Goal: Transaction & Acquisition: Purchase product/service

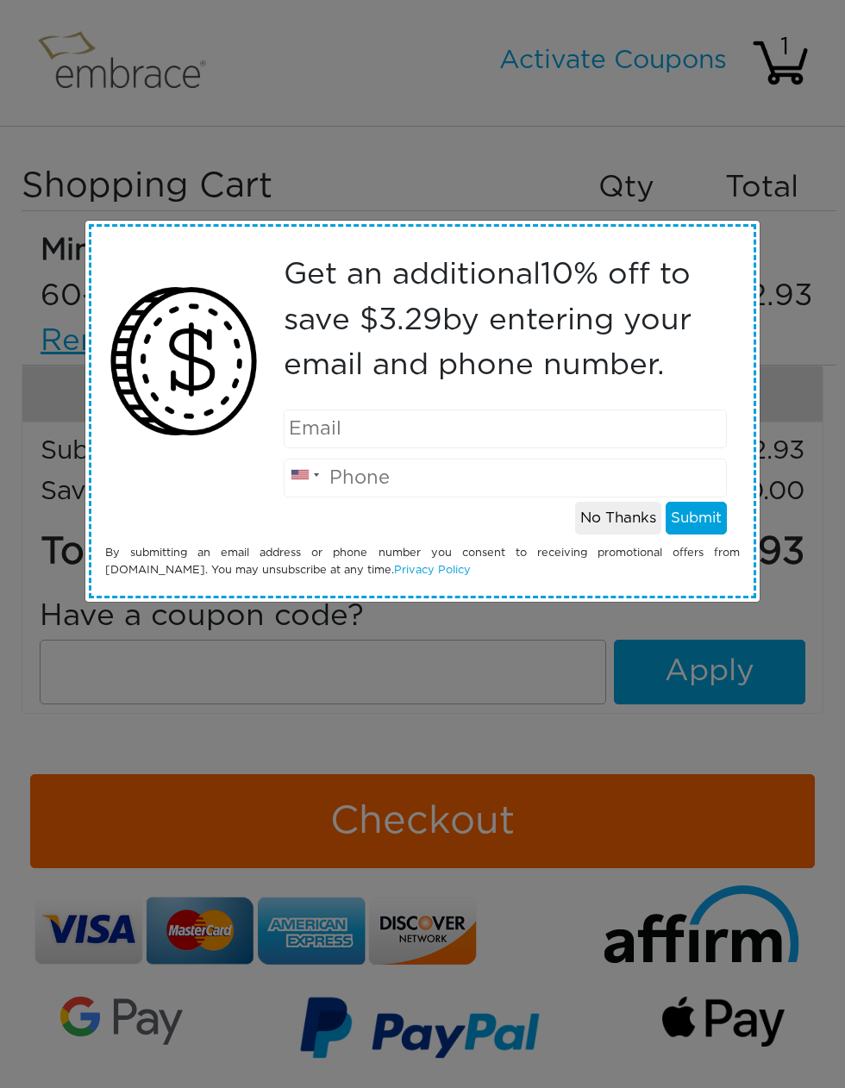
click at [619, 523] on button "No Thanks" at bounding box center [618, 518] width 86 height 33
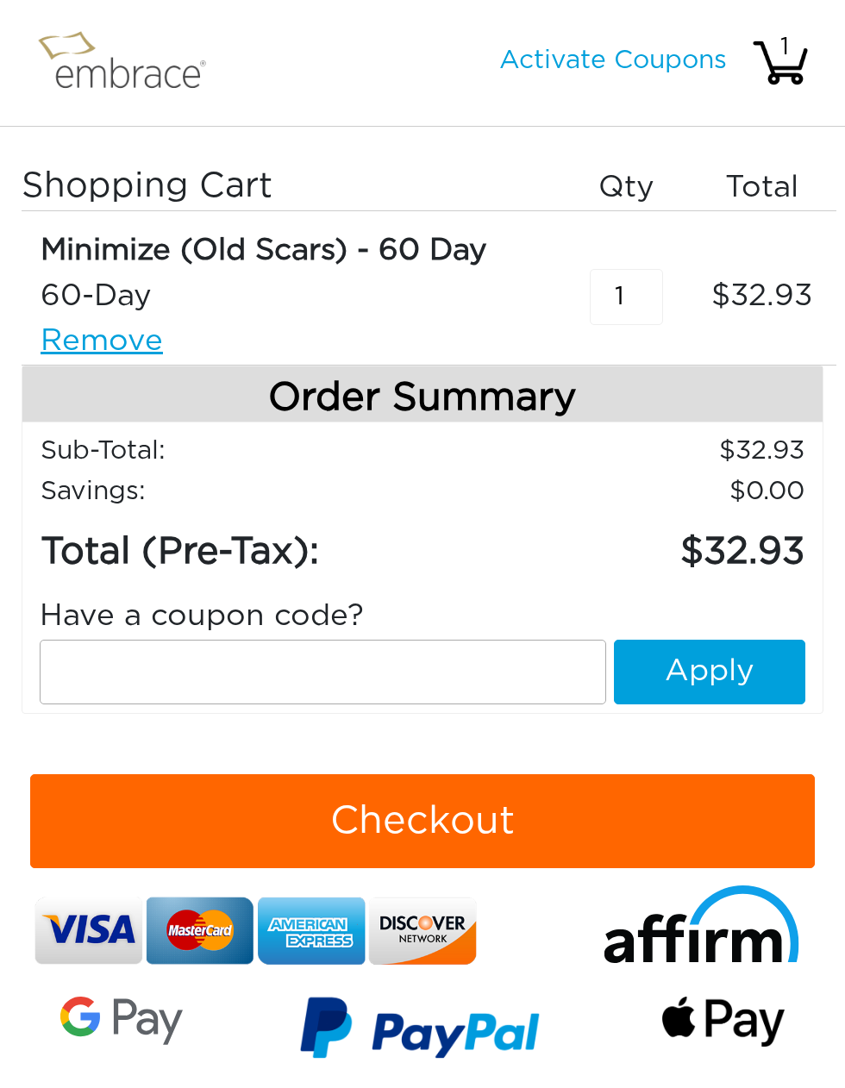
click at [660, 62] on link "Activate Coupons" at bounding box center [613, 60] width 228 height 26
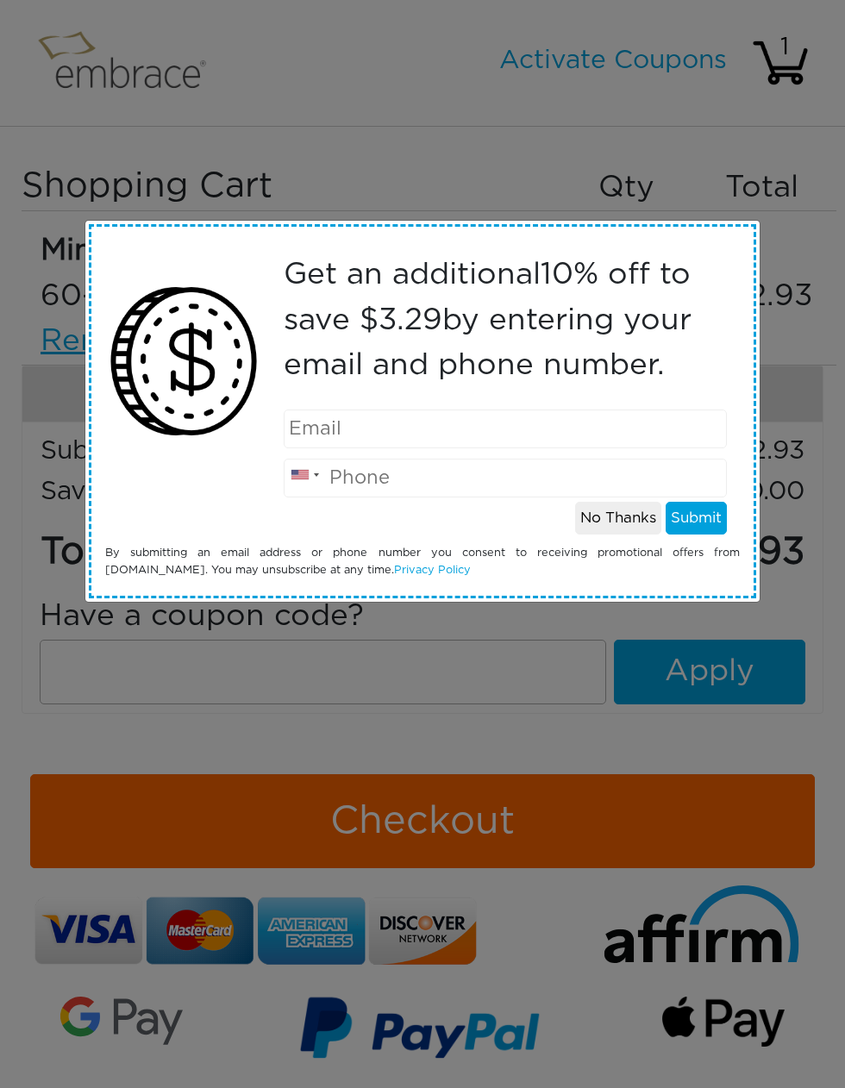
click at [633, 525] on button "No Thanks" at bounding box center [618, 518] width 86 height 33
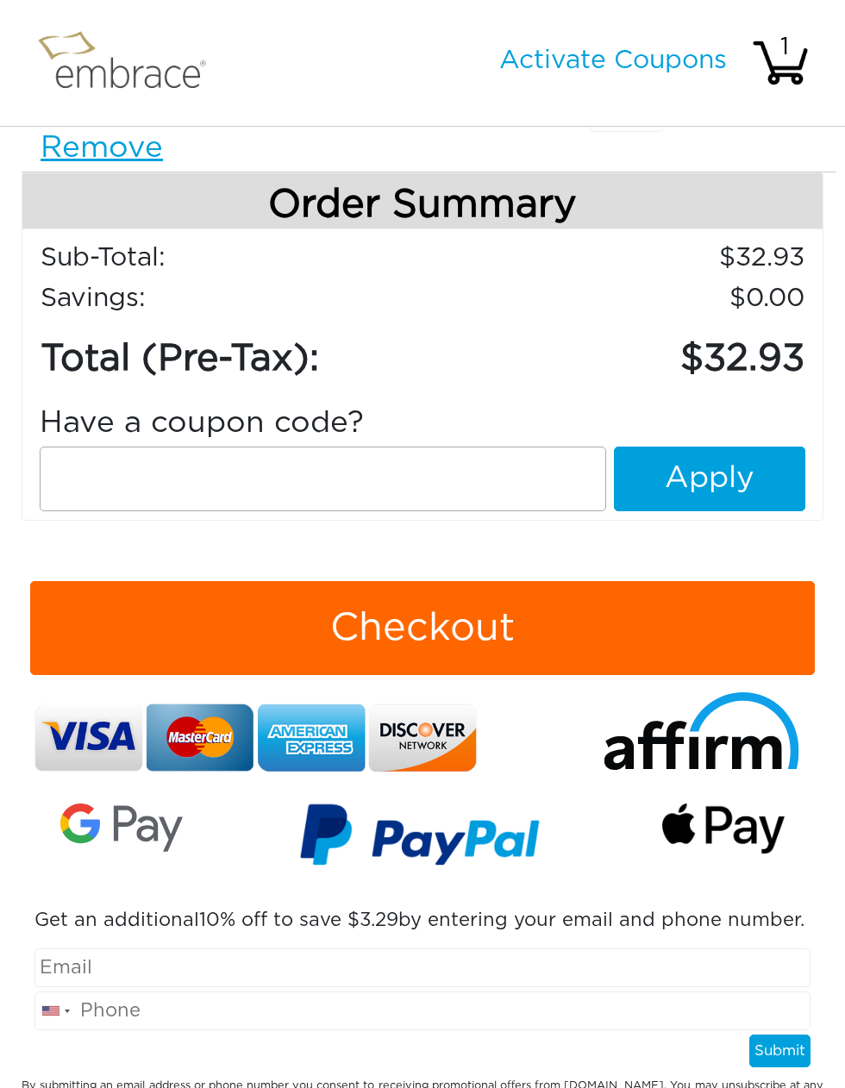
scroll to position [276, 0]
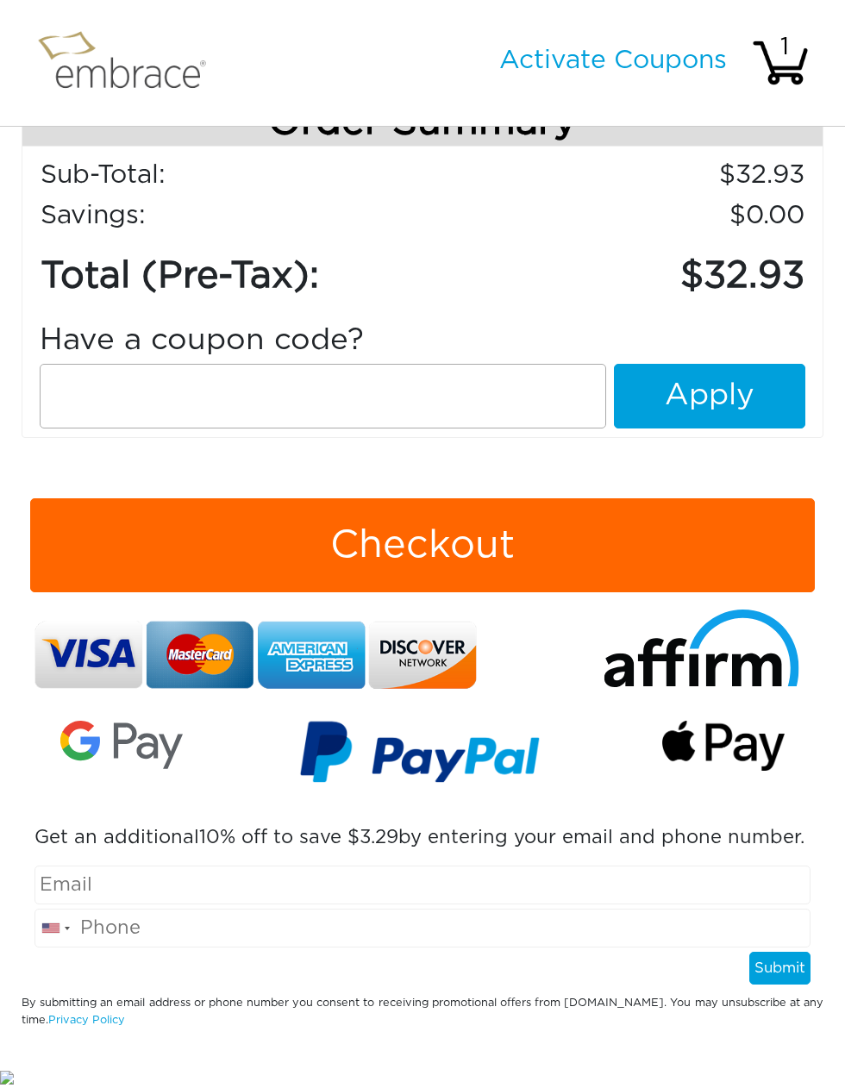
click at [428, 758] on img at bounding box center [419, 756] width 241 height 99
click at [711, 731] on img at bounding box center [723, 745] width 122 height 50
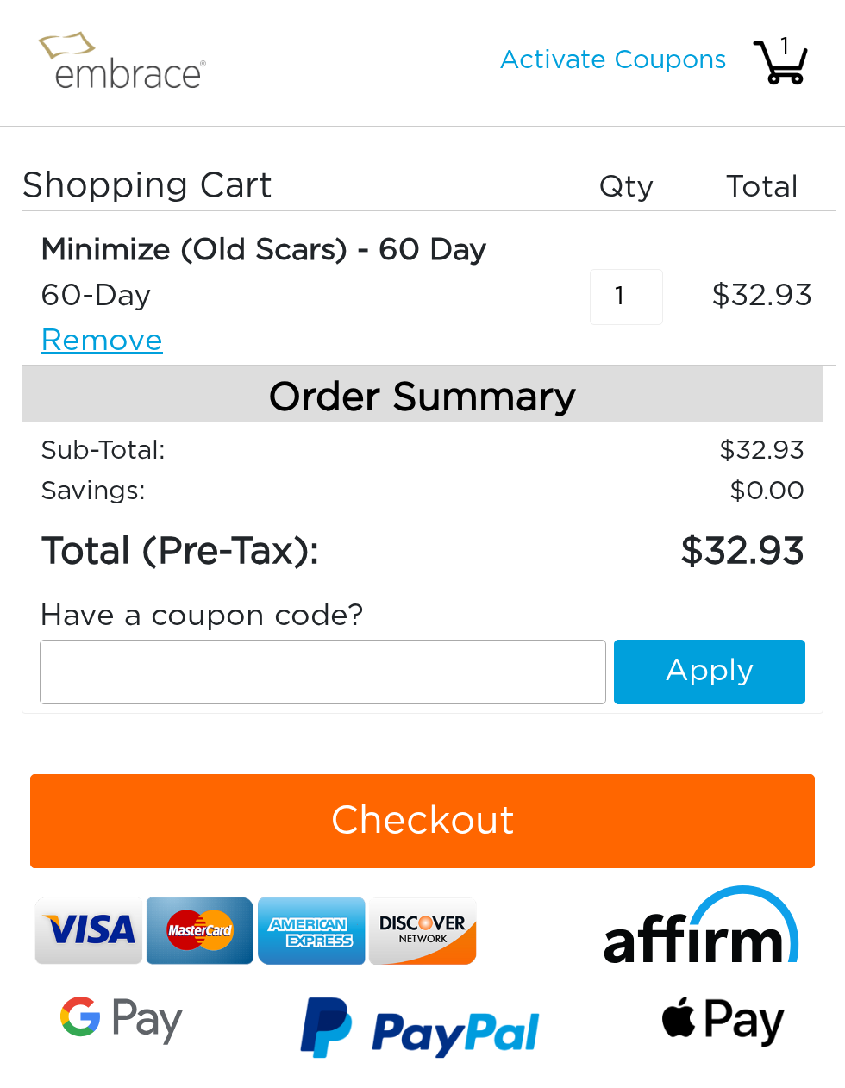
click at [639, 289] on input "1" at bounding box center [625, 297] width 73 height 56
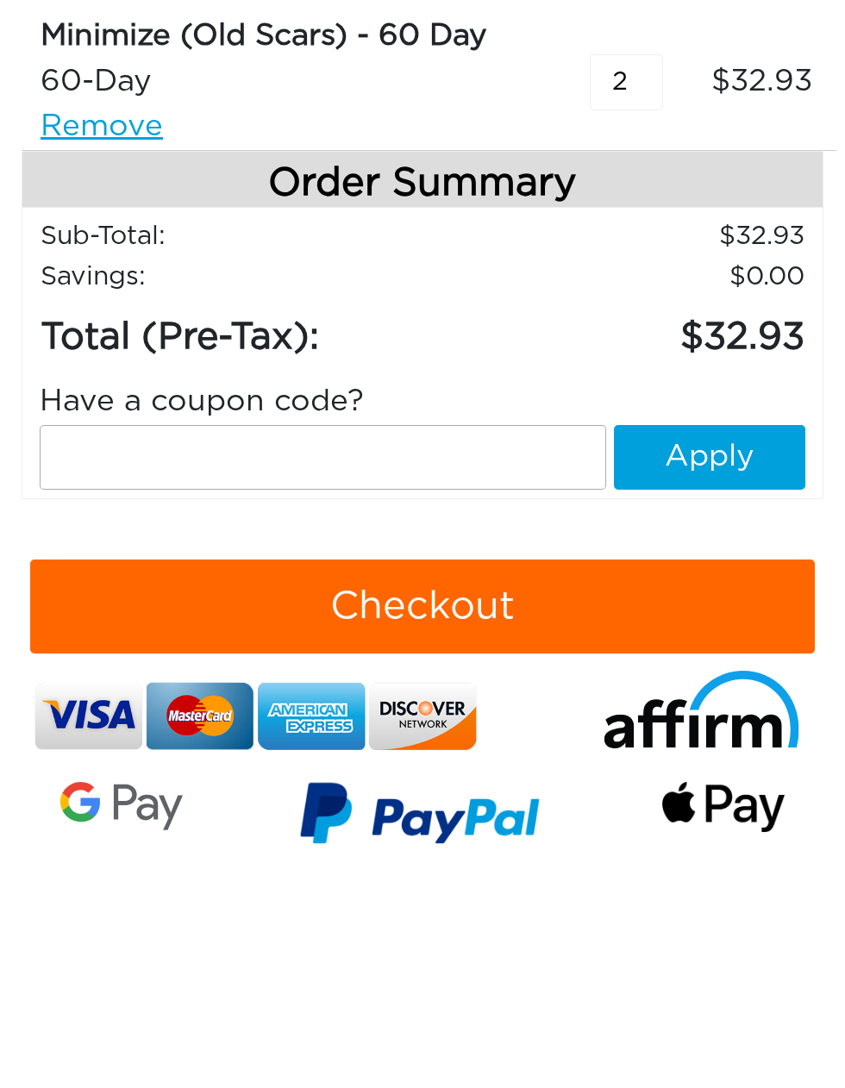
type input "2"
click at [643, 774] on button "Checkout" at bounding box center [422, 821] width 784 height 95
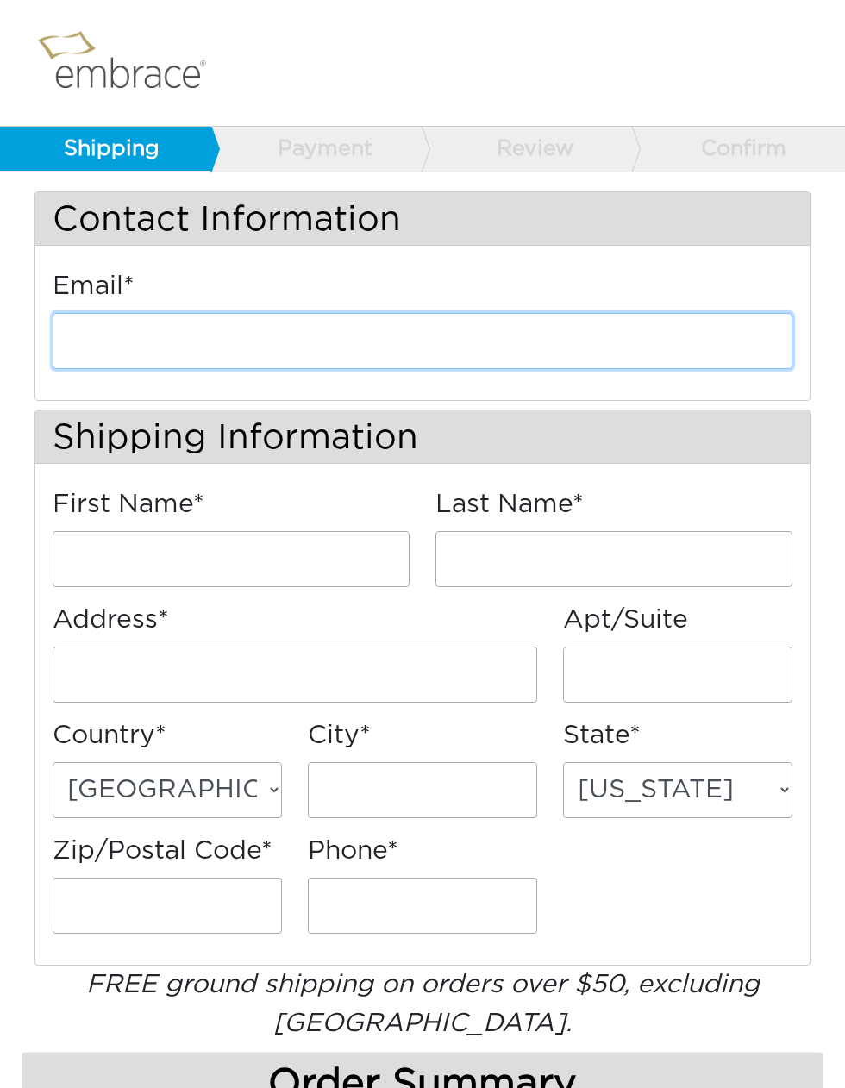
click at [635, 330] on input "email" at bounding box center [422, 341] width 739 height 56
type input "o"
click at [642, 347] on input "email" at bounding box center [422, 341] width 739 height 56
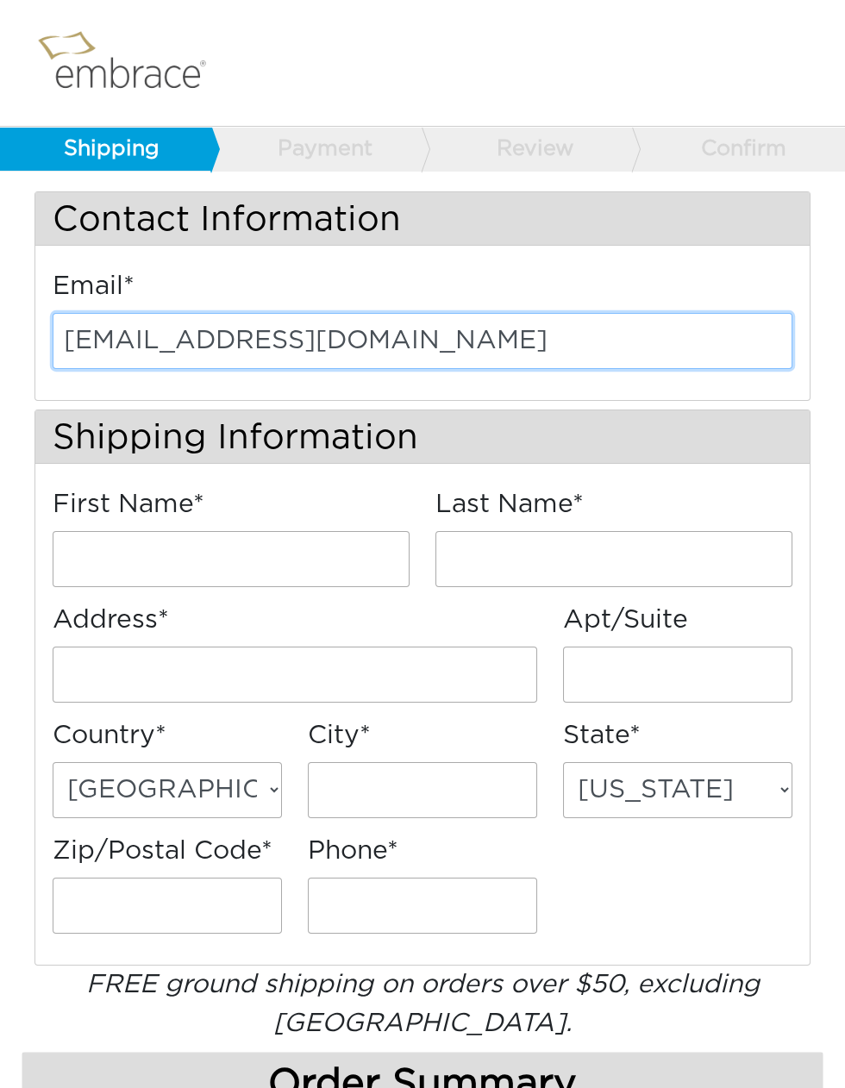
type input "oreilly0421@yahoo.com"
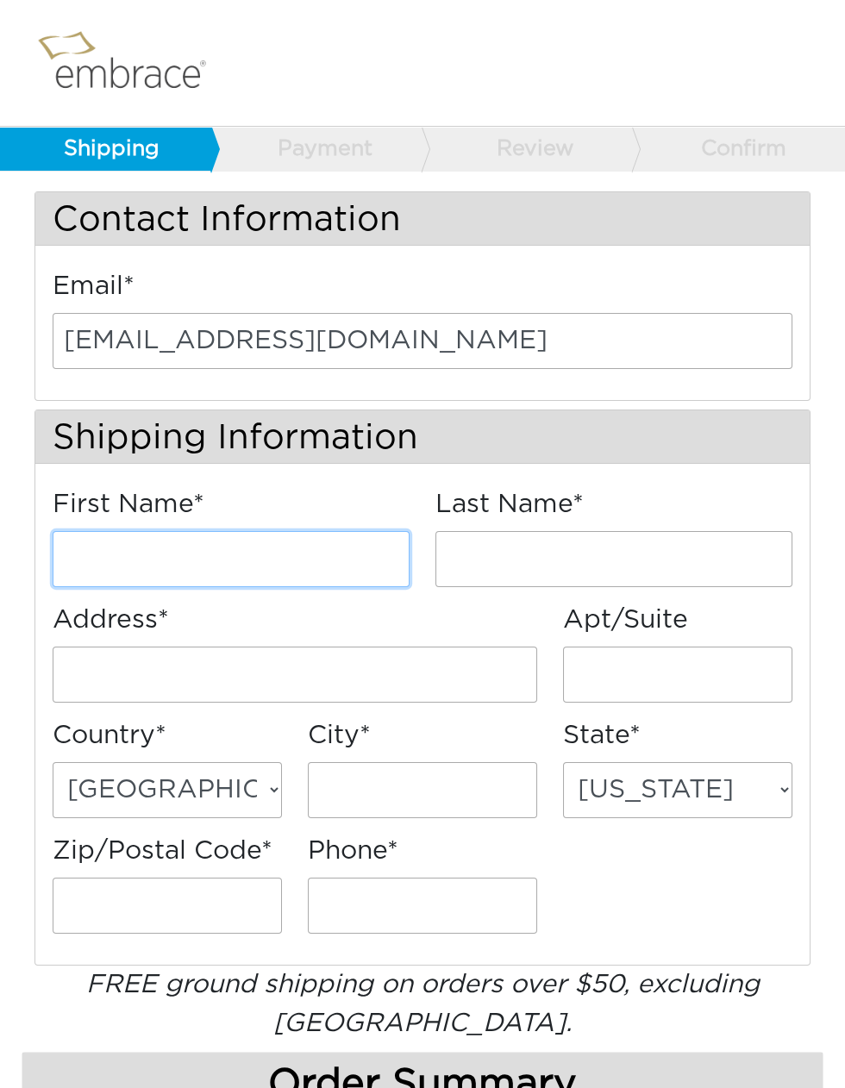
click at [340, 564] on input "First Name*" at bounding box center [231, 559] width 357 height 56
type input "Eileen"
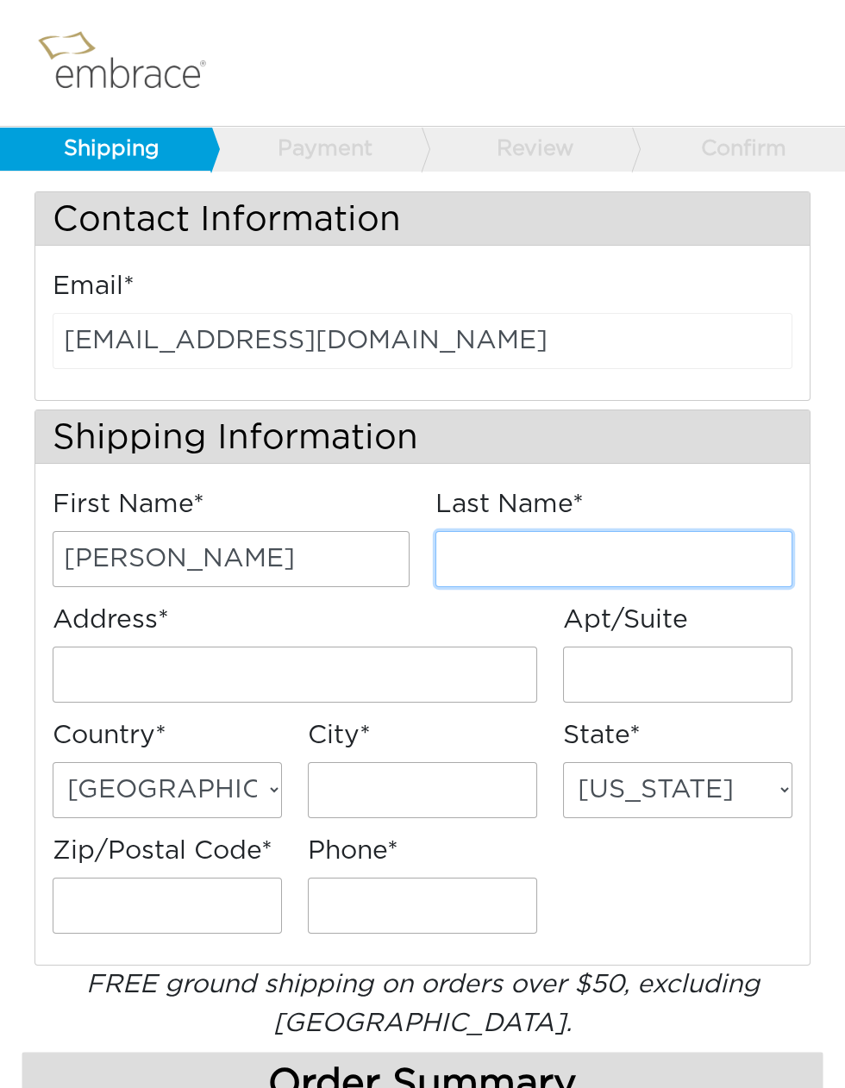
click at [667, 558] on input "Last Name*" at bounding box center [613, 559] width 357 height 56
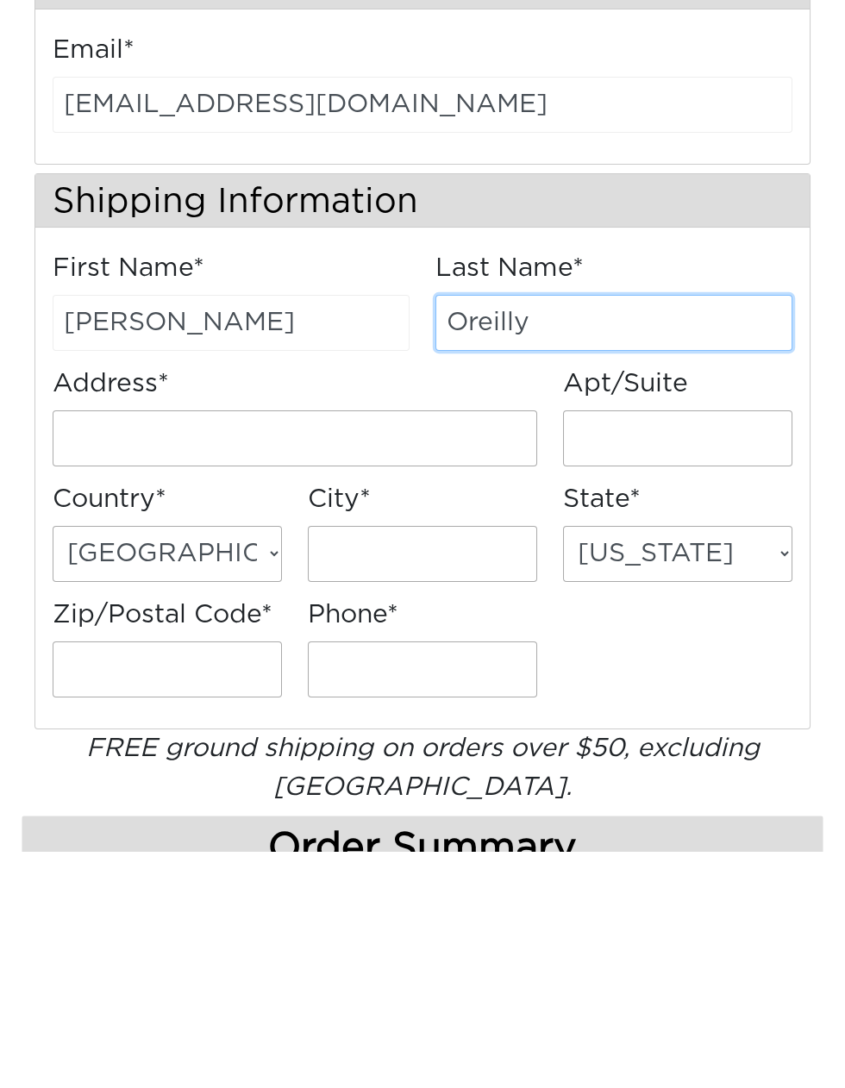
type input "Oreilly"
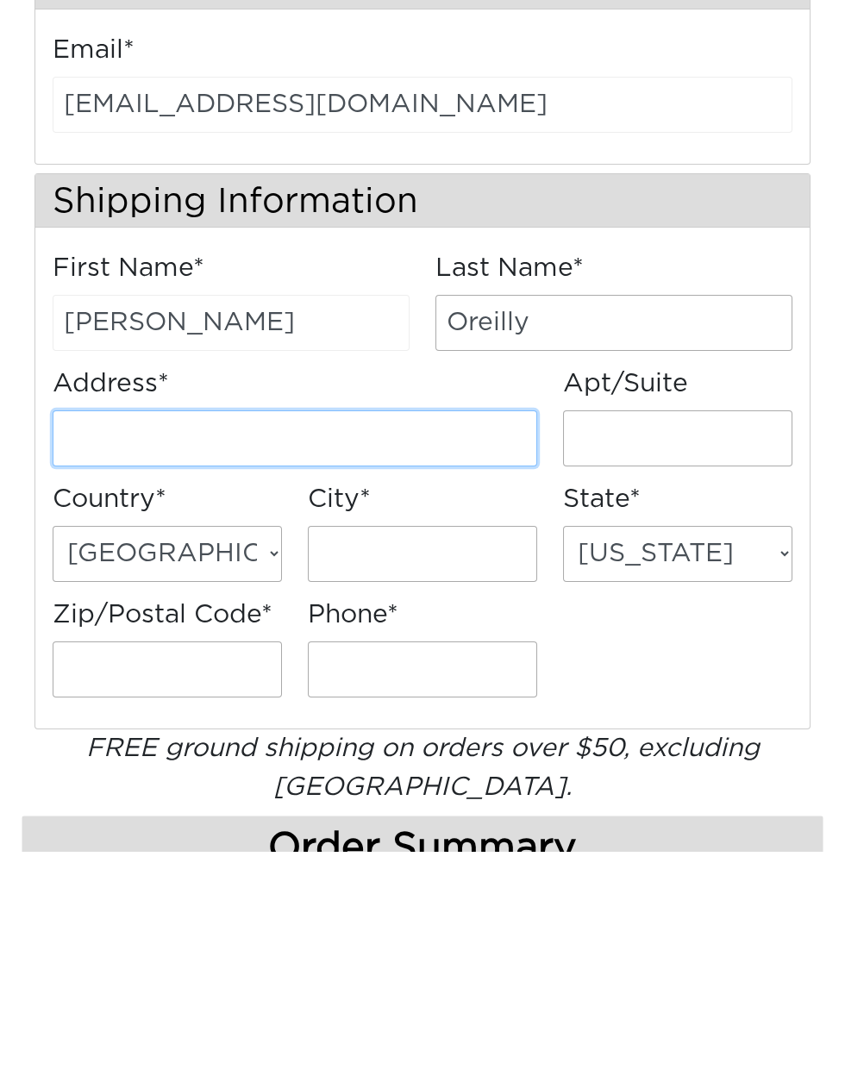
click at [477, 646] on input "Address*" at bounding box center [295, 674] width 484 height 56
type input "10 Hermosa Lane"
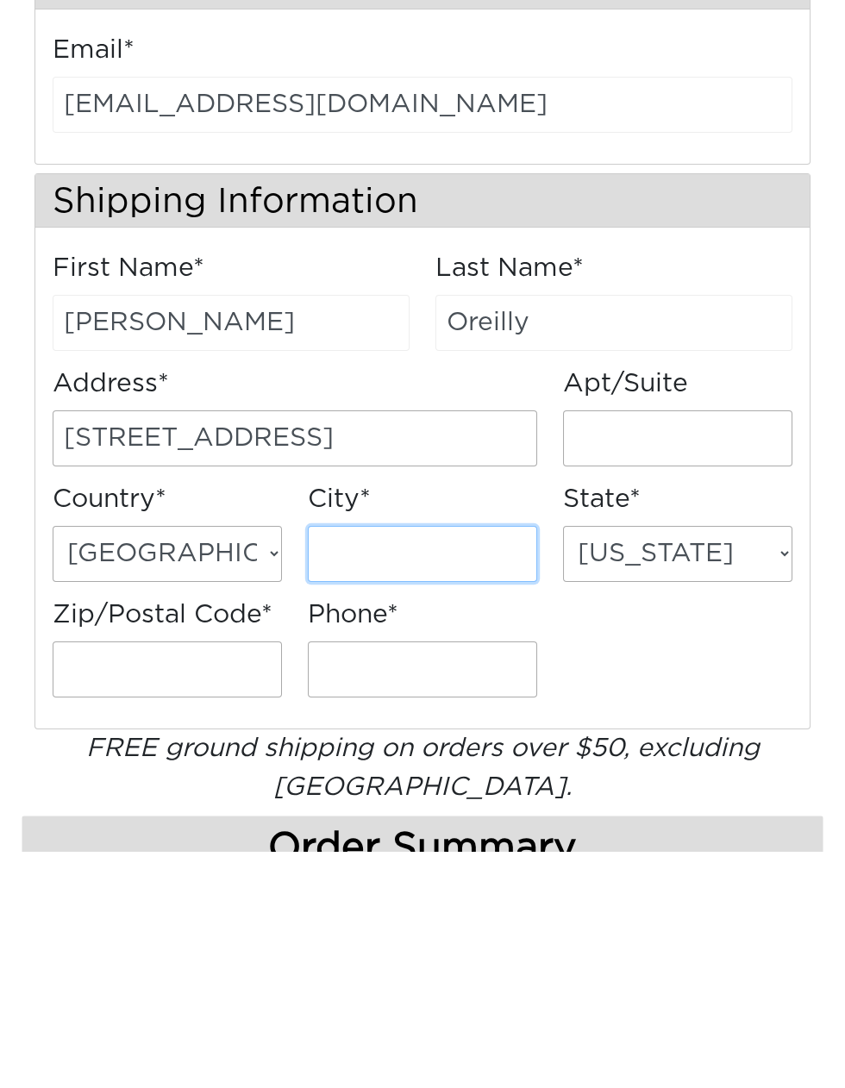
click at [455, 762] on input "City*" at bounding box center [422, 790] width 229 height 56
type input "[GEOGRAPHIC_DATA]"
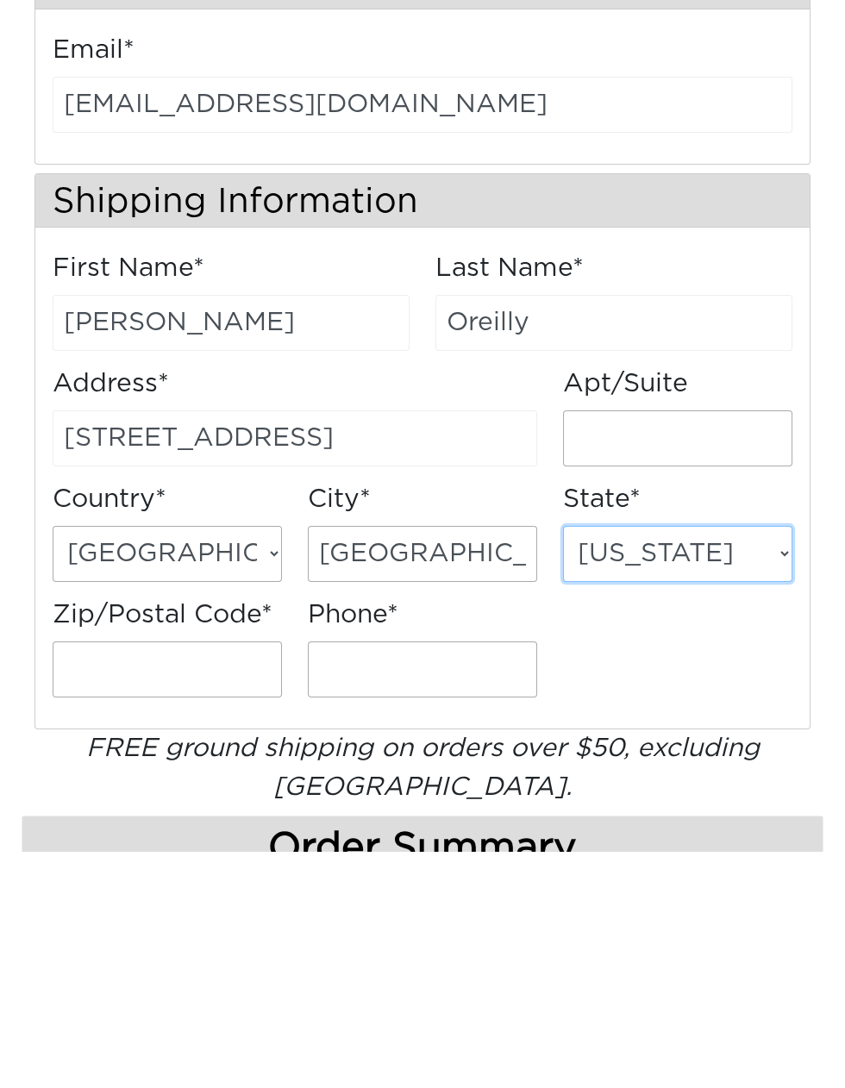
click at [753, 762] on select "Alabama Alaska Arizona Arkansas California Colorado Connecticut District of Col…" at bounding box center [677, 790] width 229 height 56
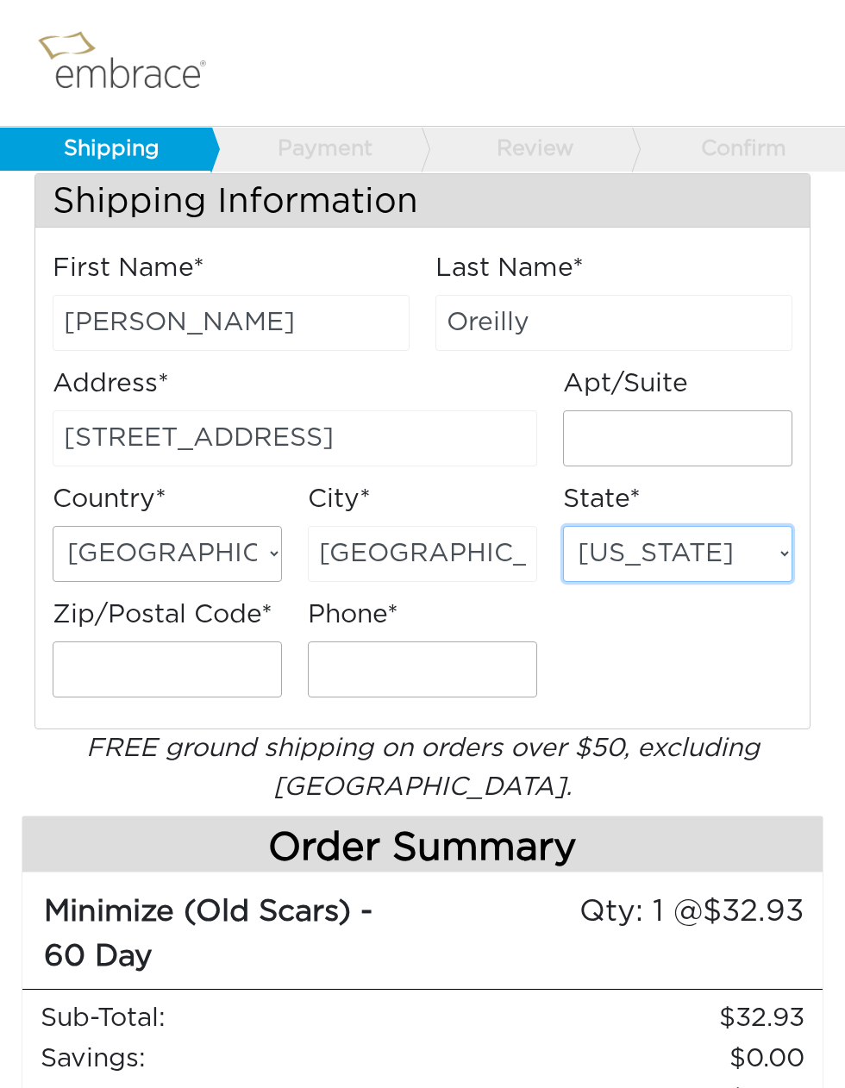
select select "CO"
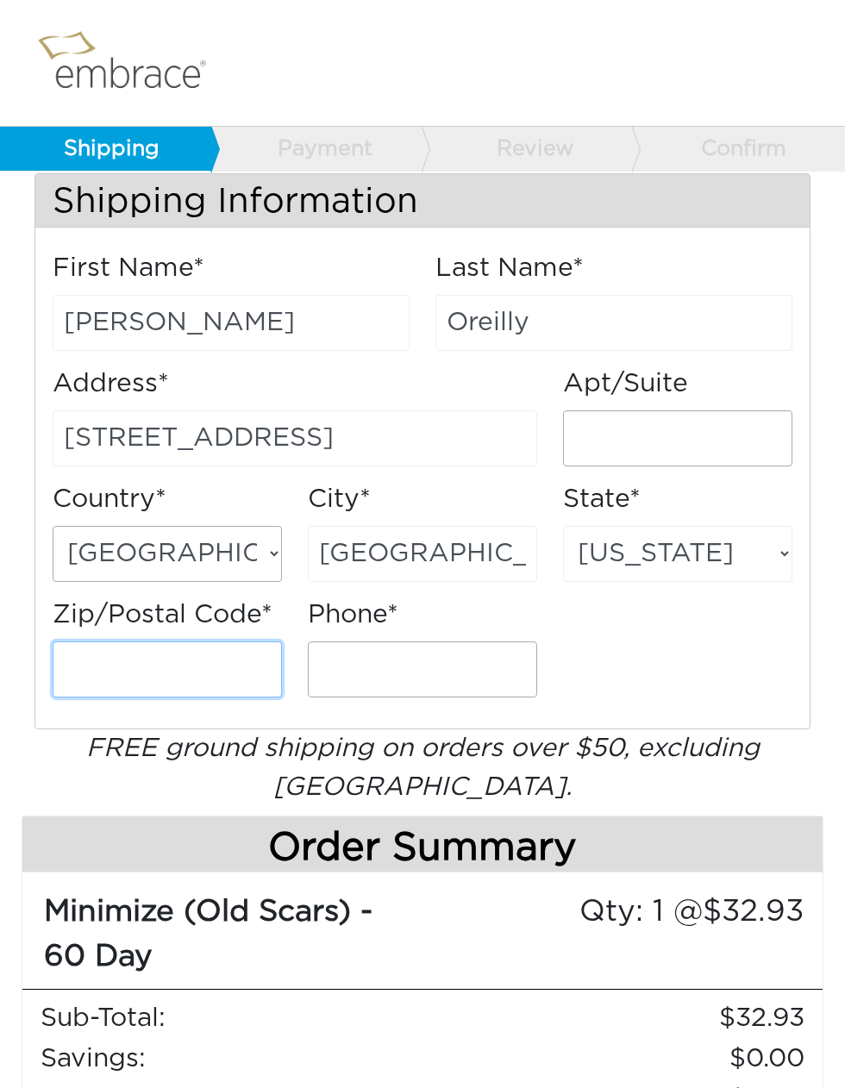
click at [250, 683] on input "Zip/Postal Code*" at bounding box center [167, 669] width 229 height 56
type input "94080"
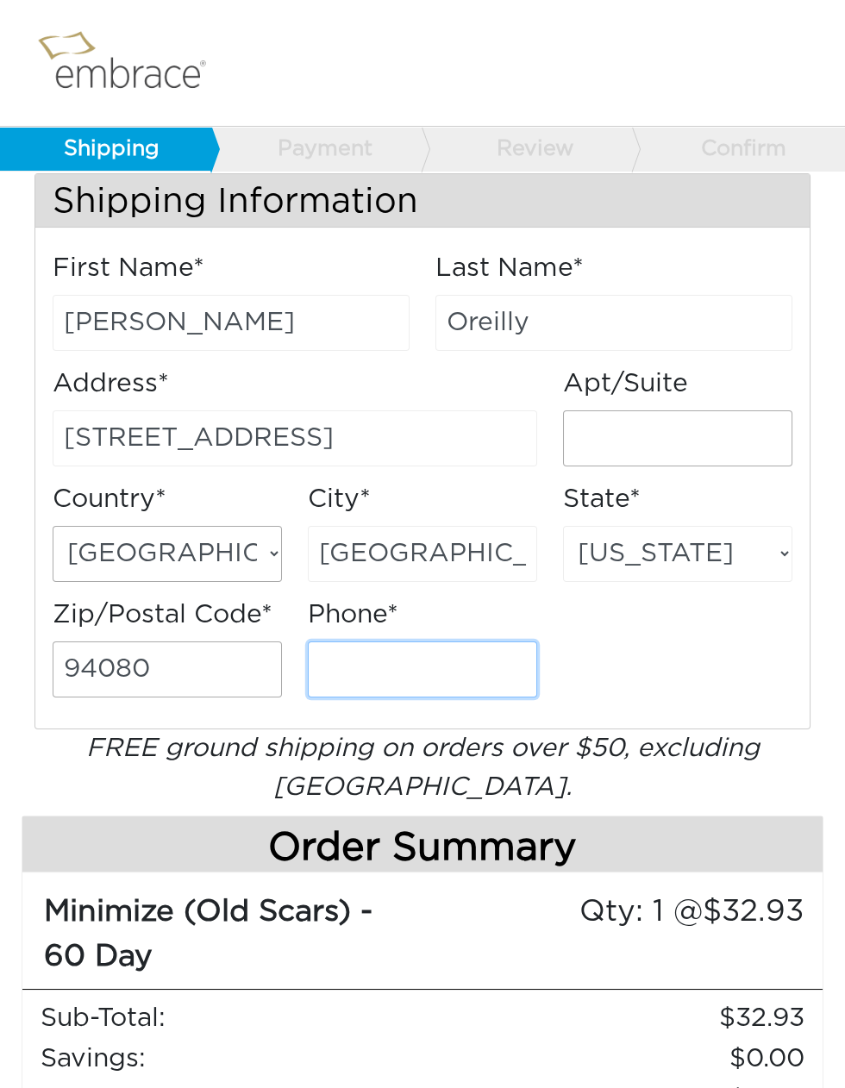
click at [511, 664] on input "Phone*" at bounding box center [422, 669] width 229 height 56
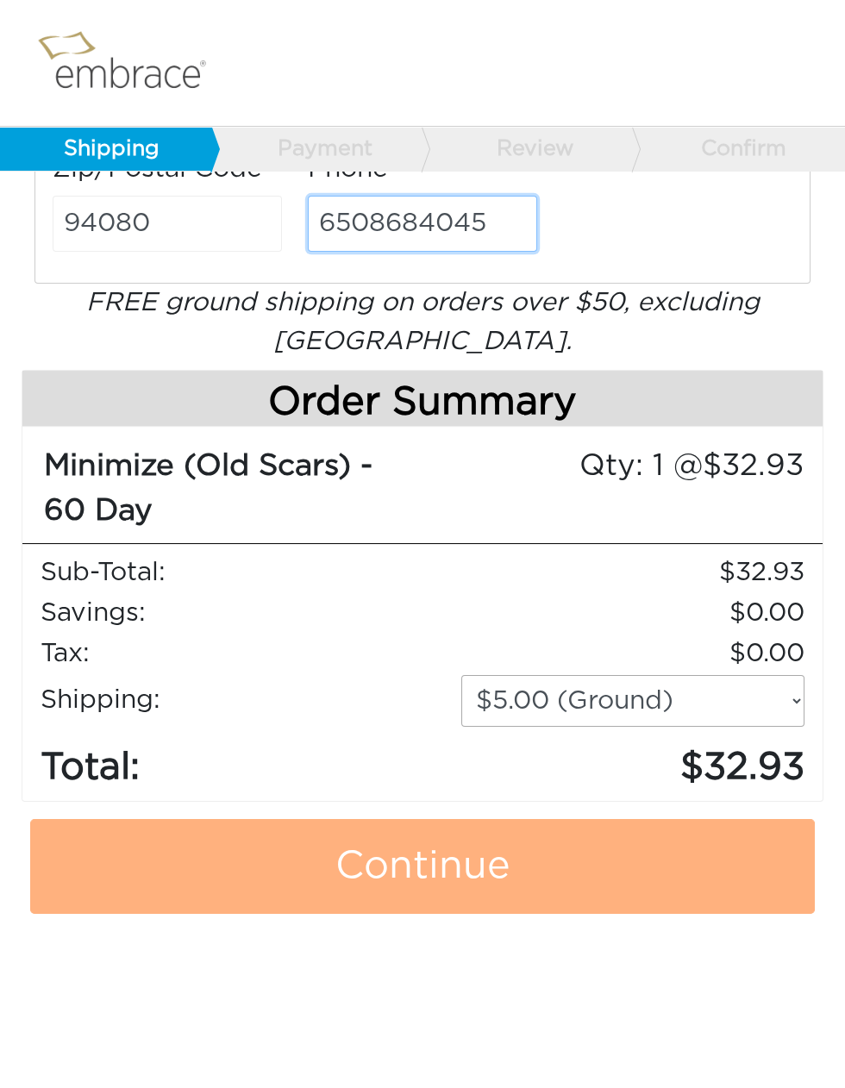
scroll to position [1015, 0]
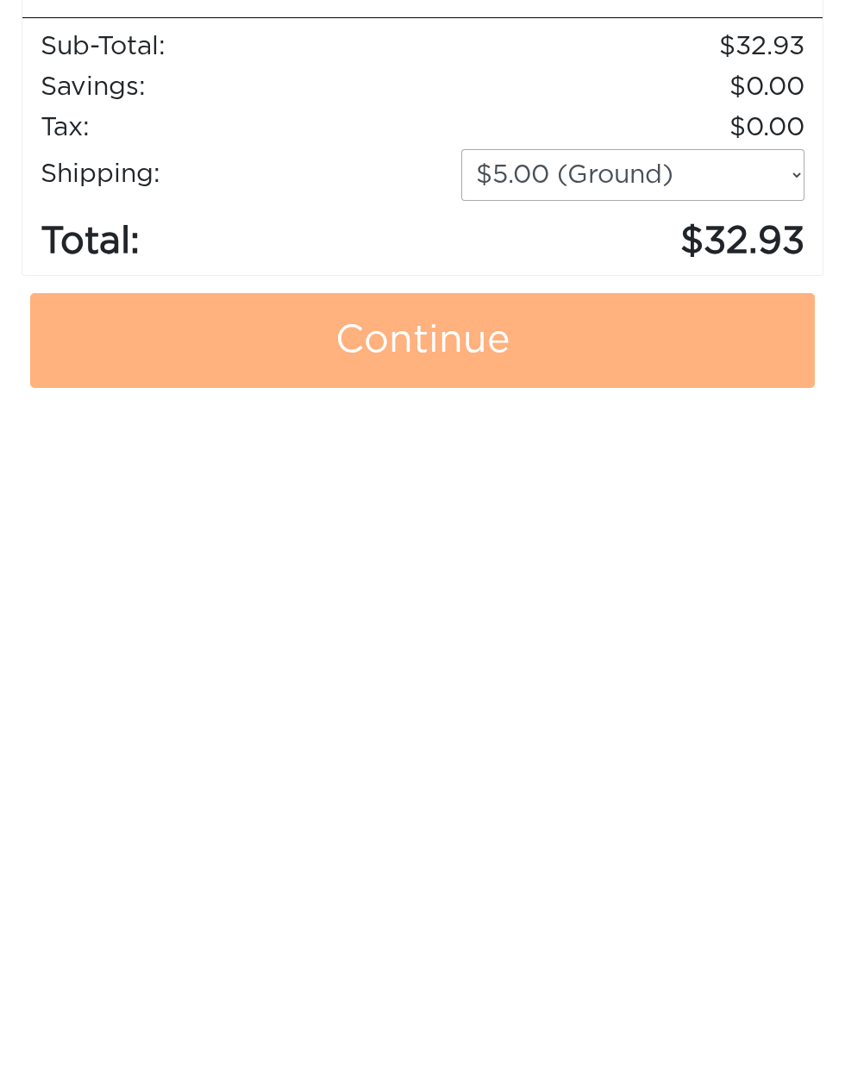
type input "6508684045"
click at [674, 485] on link "Continue" at bounding box center [422, 532] width 784 height 95
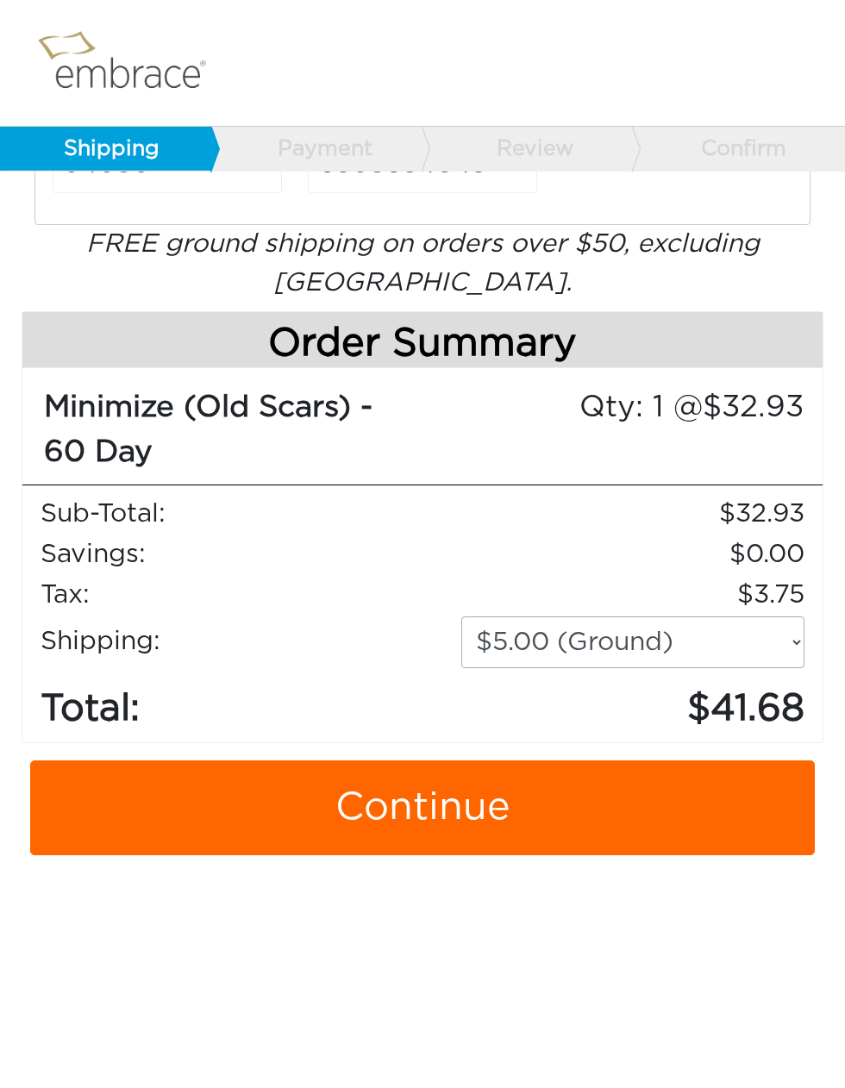
scroll to position [885, 0]
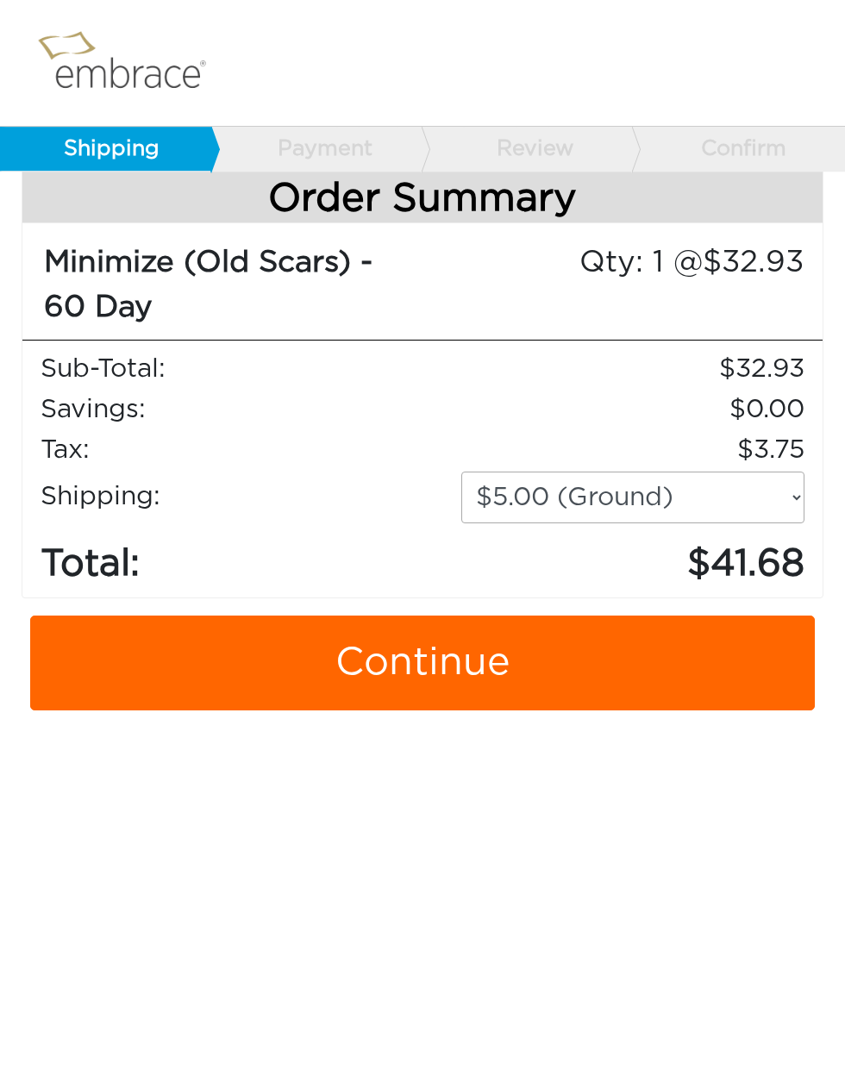
click at [469, 665] on link "Continue" at bounding box center [422, 662] width 784 height 95
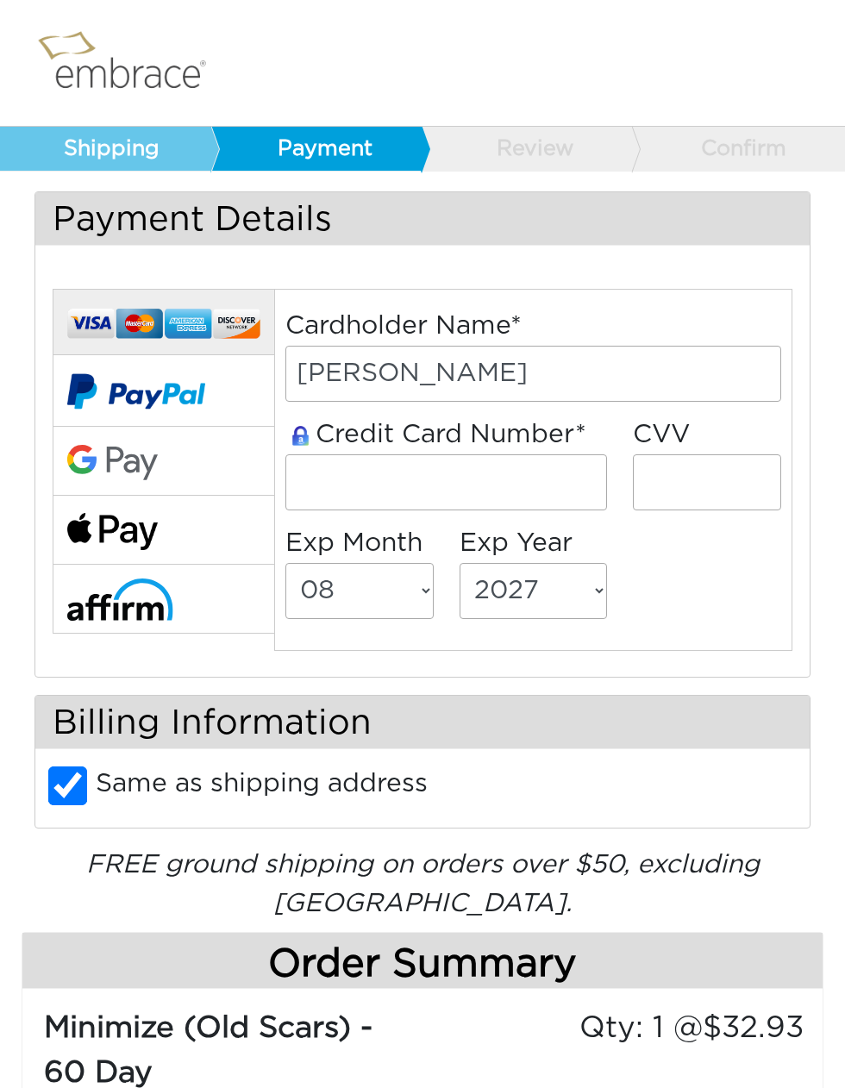
select select "8"
select select "2027"
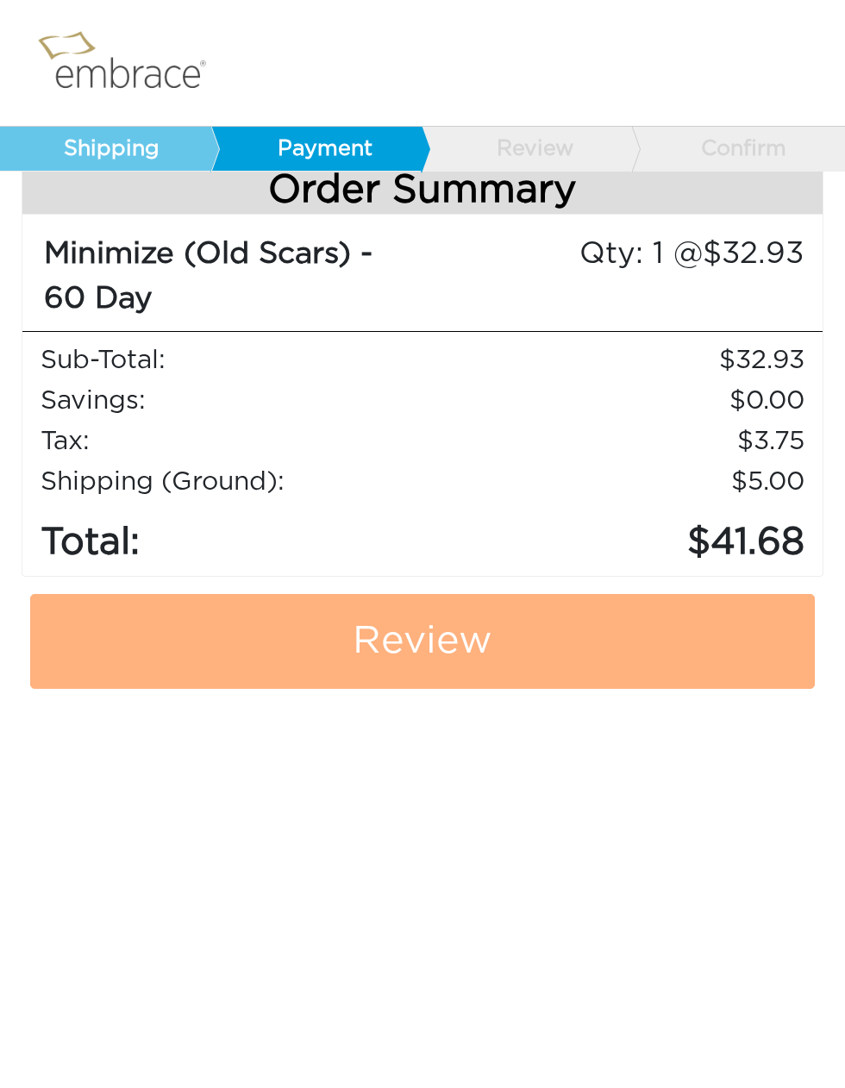
scroll to position [814, 0]
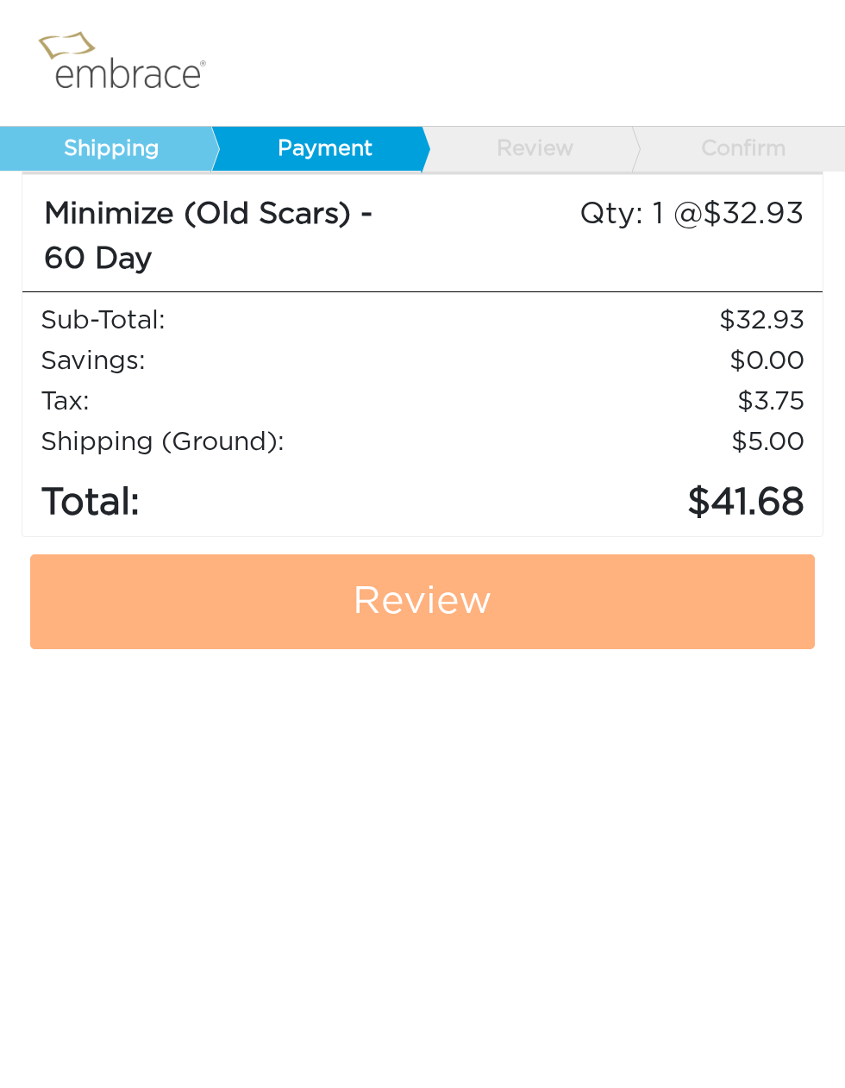
click at [480, 592] on link "Review" at bounding box center [422, 601] width 784 height 95
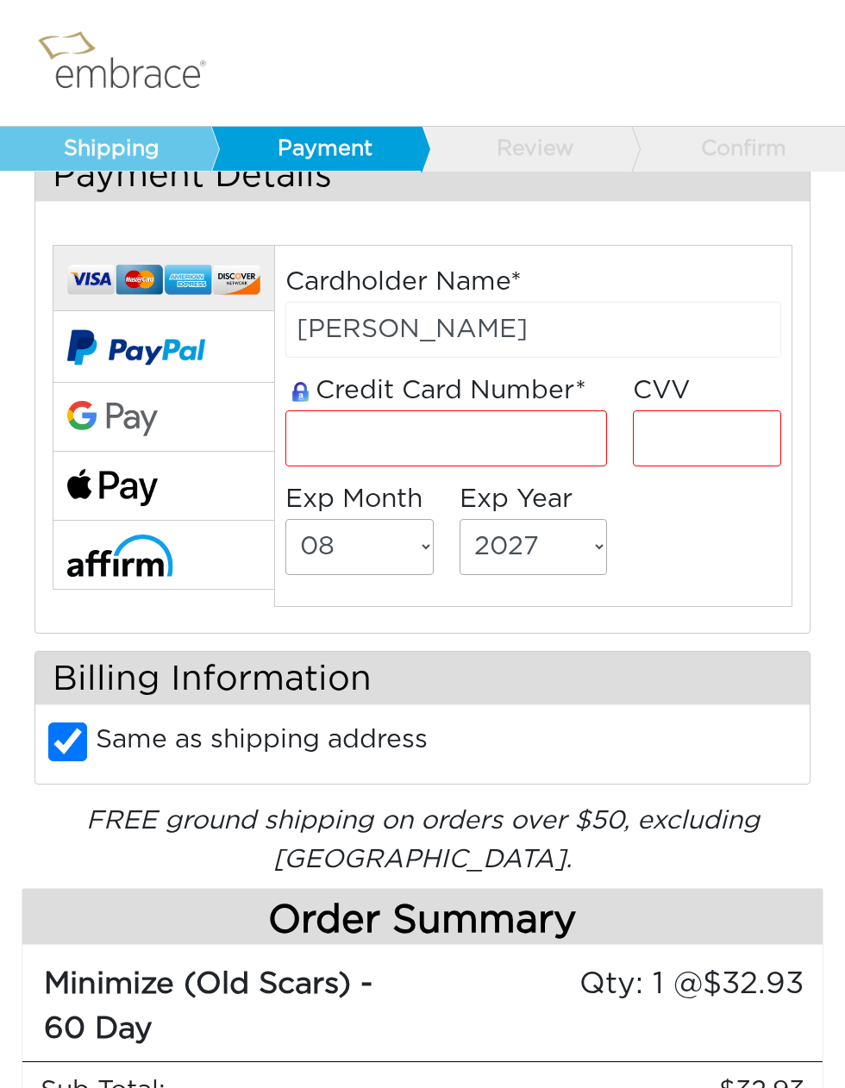
scroll to position [0, 0]
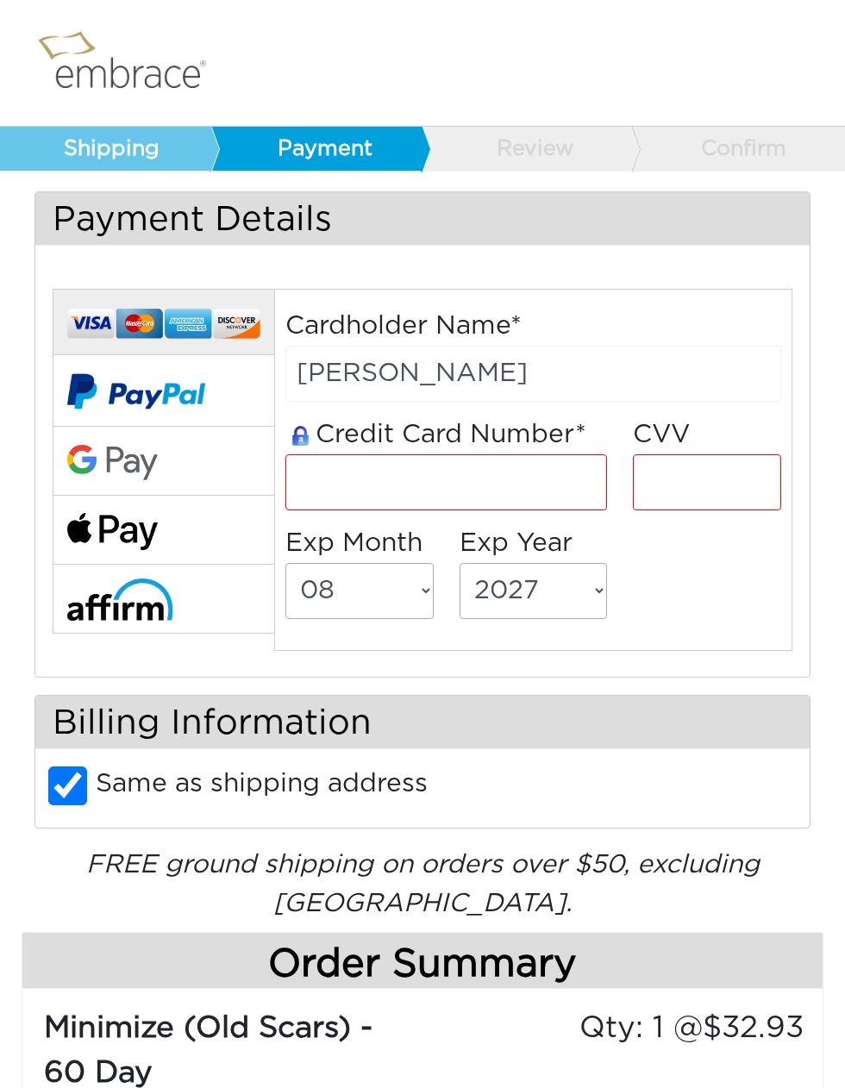
click at [156, 72] on img at bounding box center [129, 63] width 198 height 83
click at [147, 227] on h3 "Payment Details" at bounding box center [422, 218] width 774 height 53
click at [130, 78] on img at bounding box center [129, 63] width 198 height 83
click at [131, 86] on img at bounding box center [129, 63] width 198 height 83
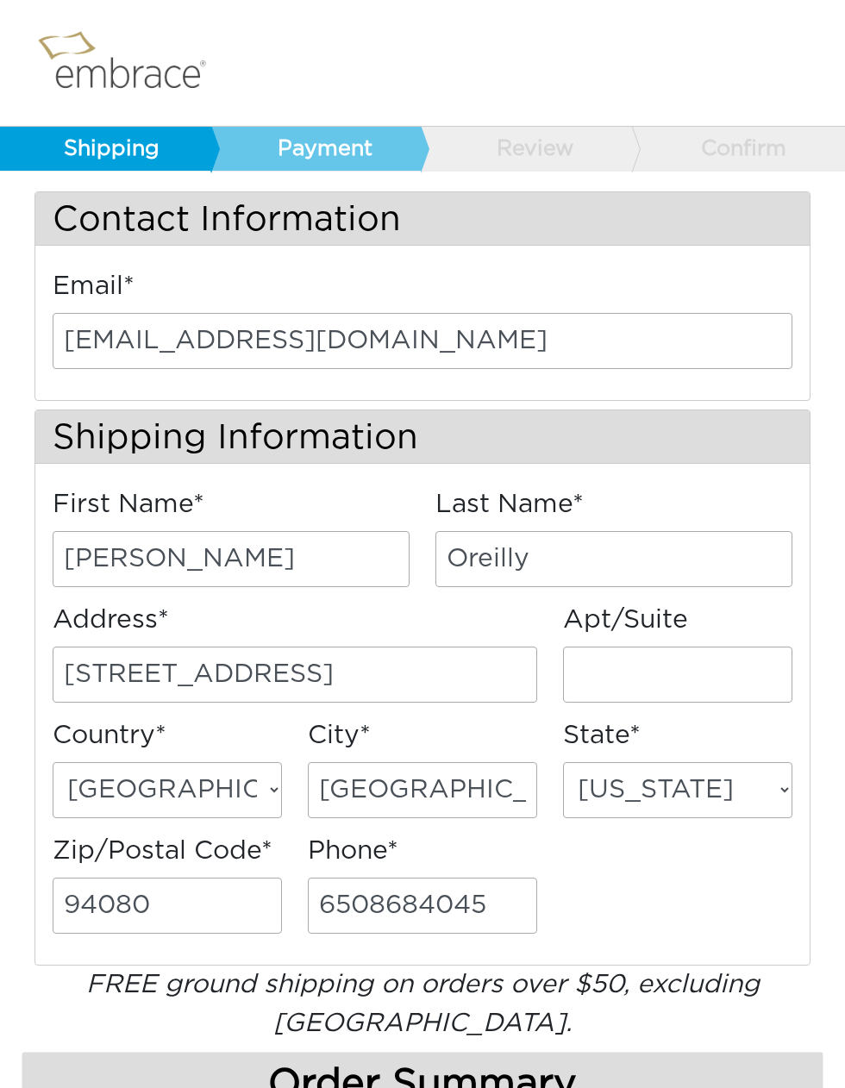
select select "CO"
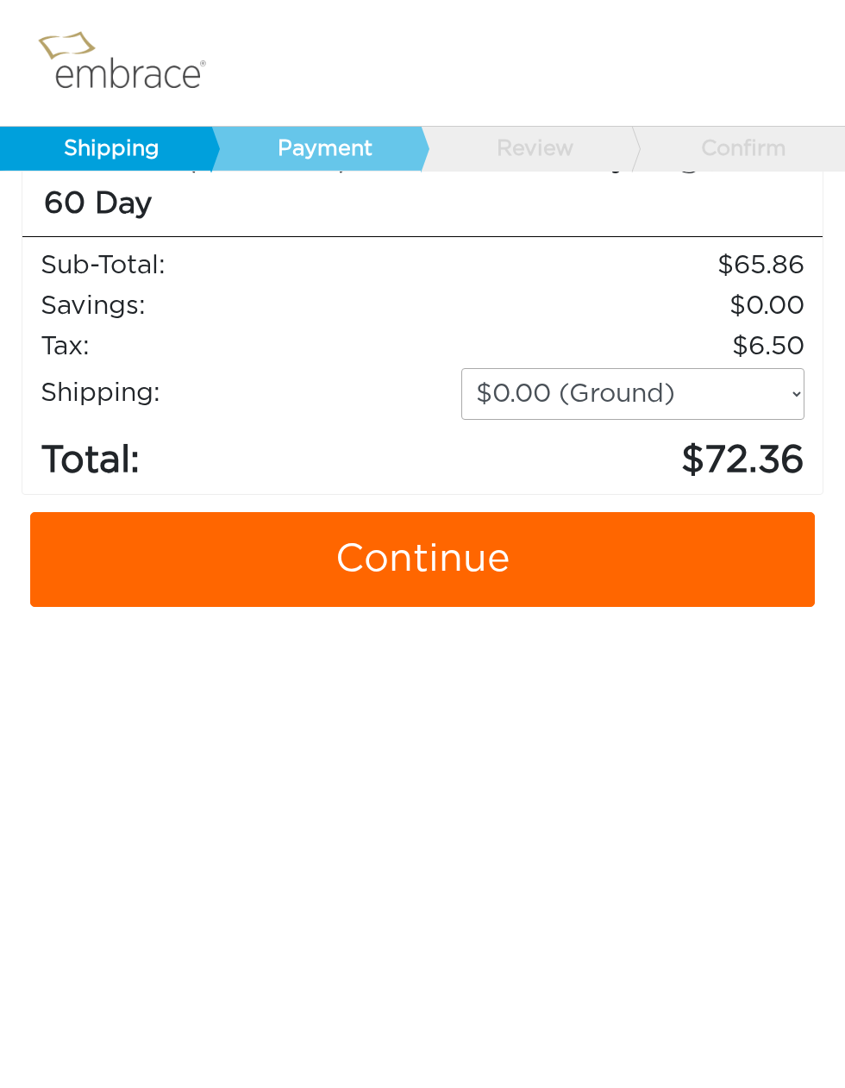
scroll to position [990, 0]
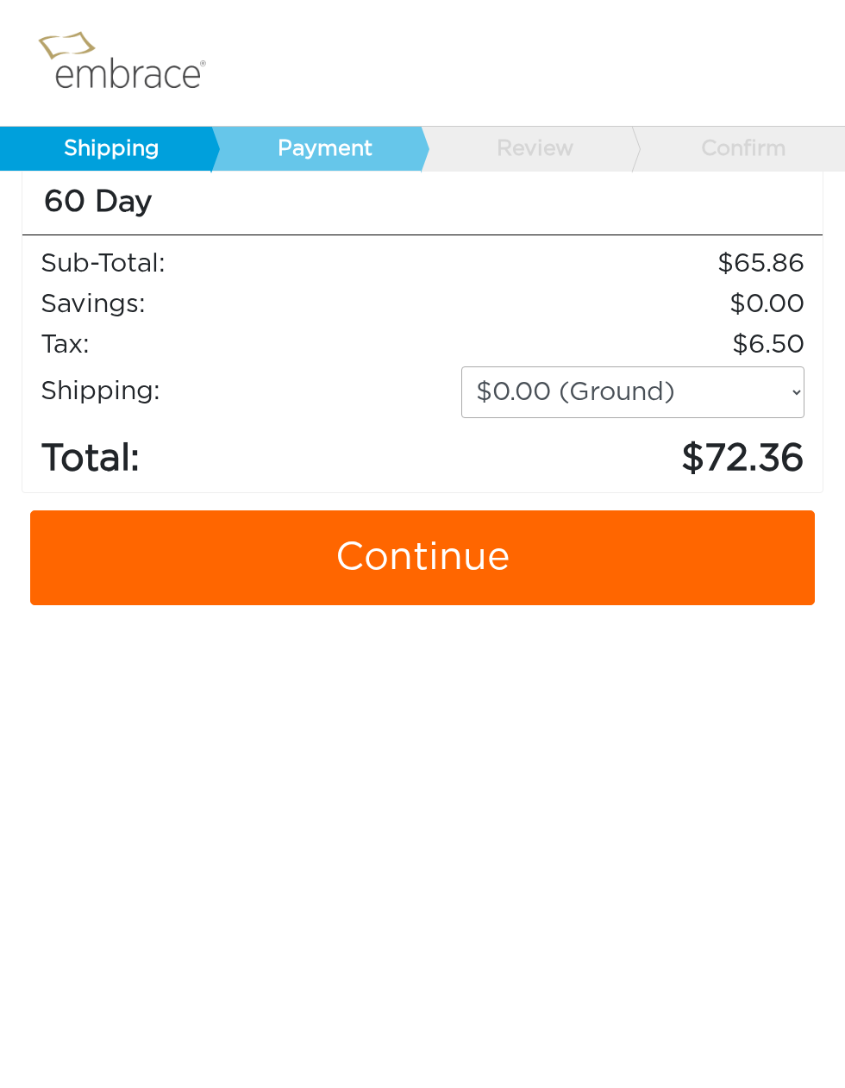
click at [452, 564] on link "Continue" at bounding box center [422, 557] width 784 height 95
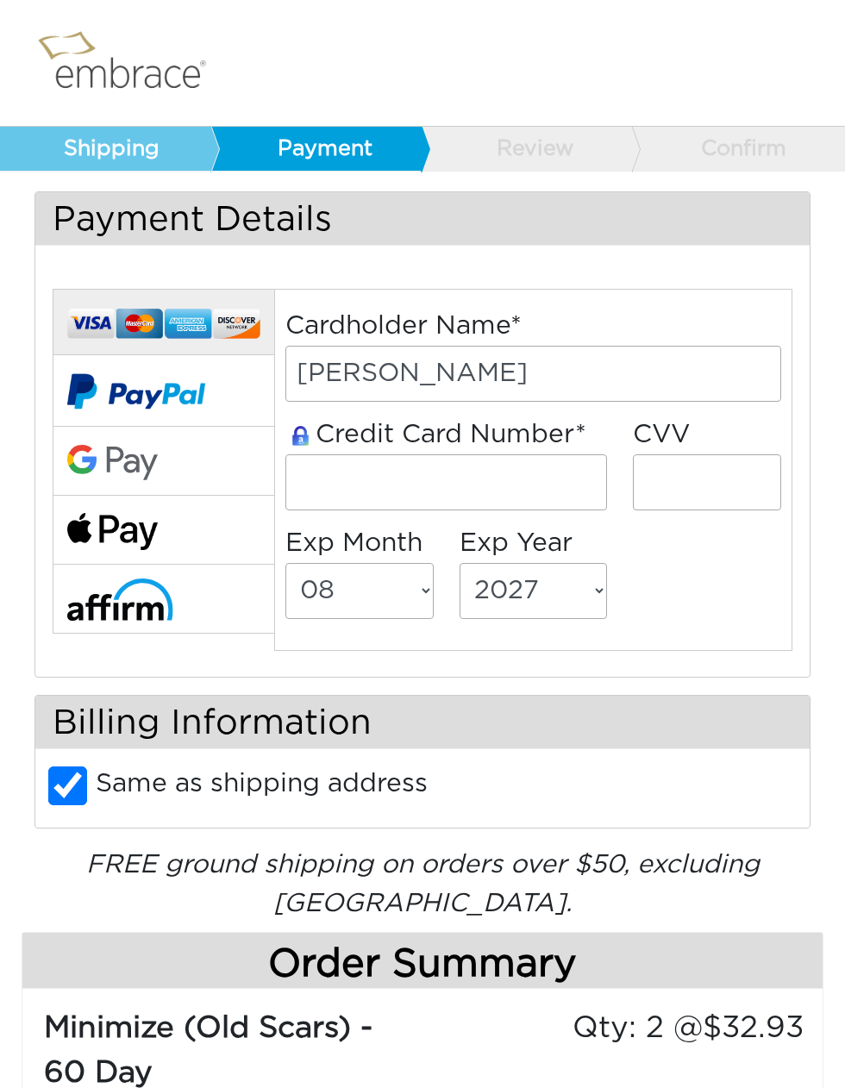
select select "8"
select select "2027"
click at [139, 513] on img at bounding box center [112, 531] width 90 height 37
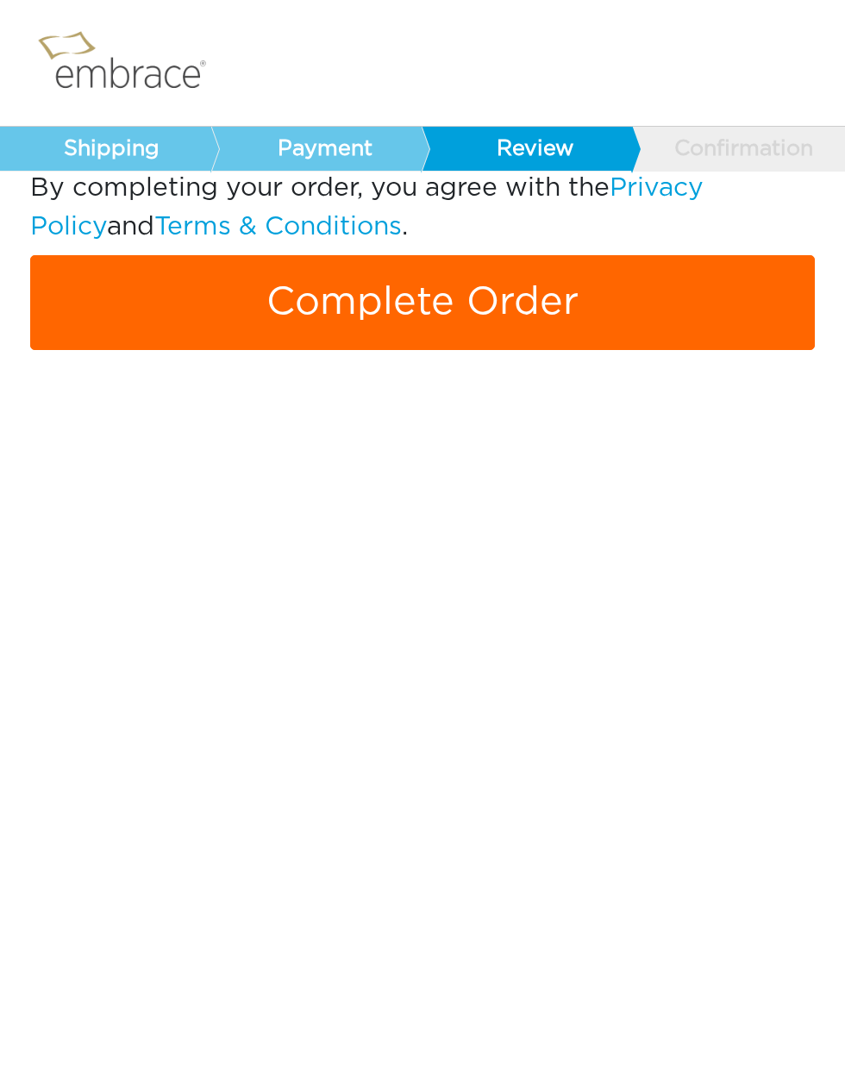
scroll to position [1105, 0]
